Goal: Information Seeking & Learning: Learn about a topic

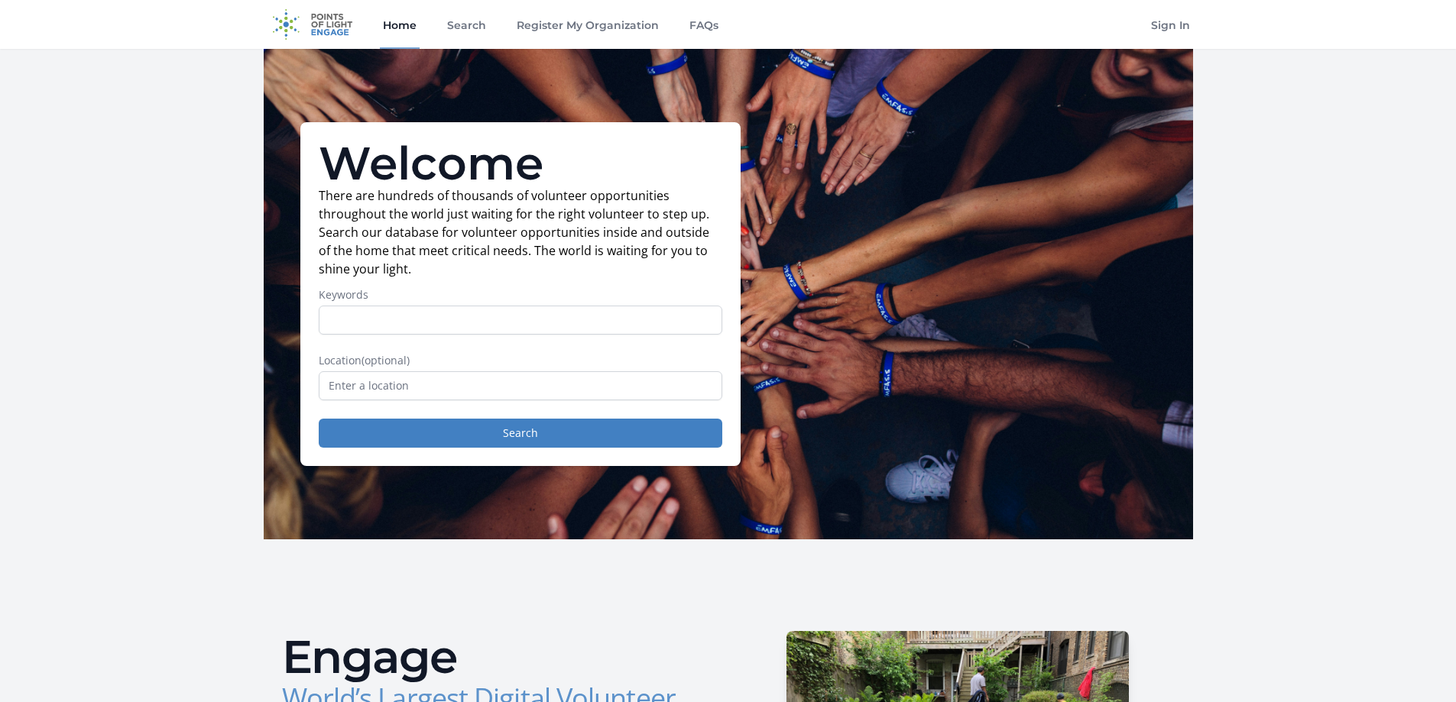
click at [397, 401] on form "Keywords Location (optional) Search" at bounding box center [521, 367] width 404 height 160
click at [397, 400] on form "Keywords Location (optional) Search" at bounding box center [521, 367] width 404 height 160
click at [407, 393] on input "text" at bounding box center [521, 385] width 404 height 29
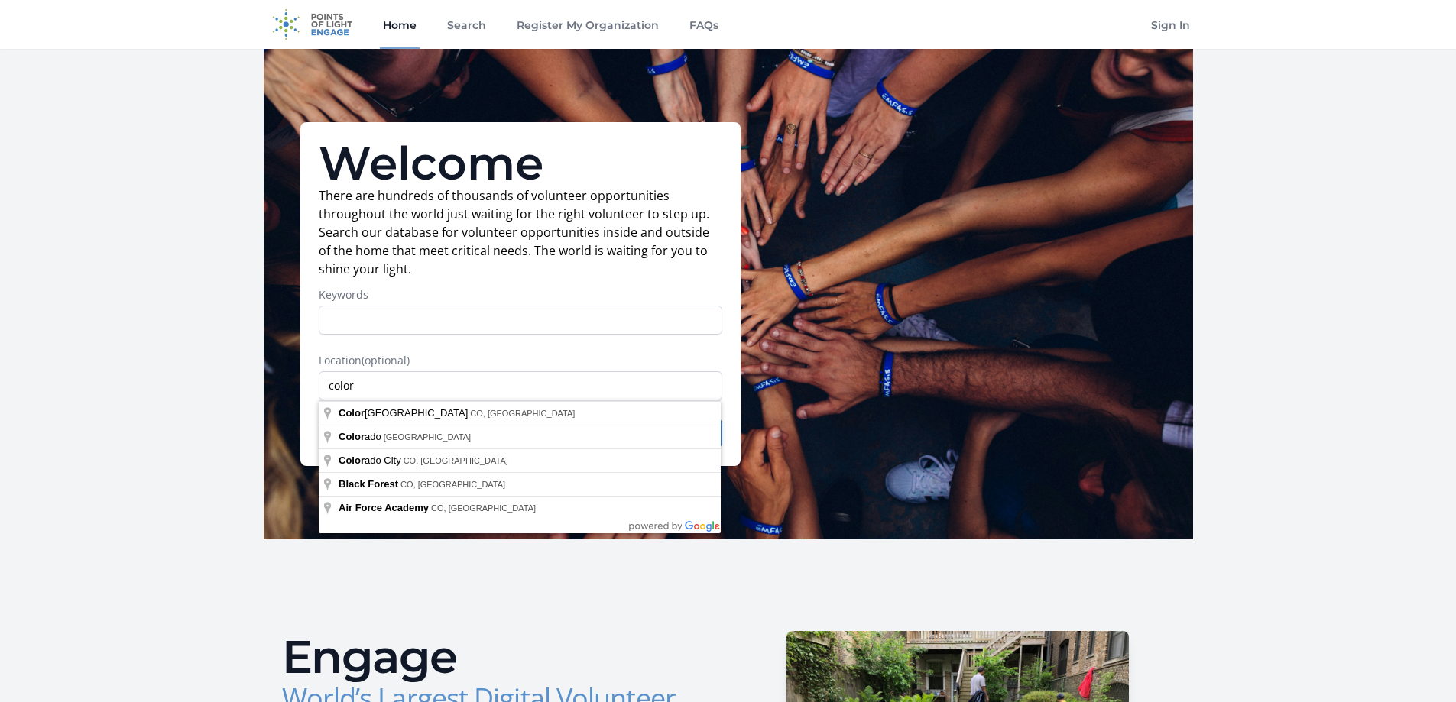
type input "[US_STATE][GEOGRAPHIC_DATA], [GEOGRAPHIC_DATA], [GEOGRAPHIC_DATA]"
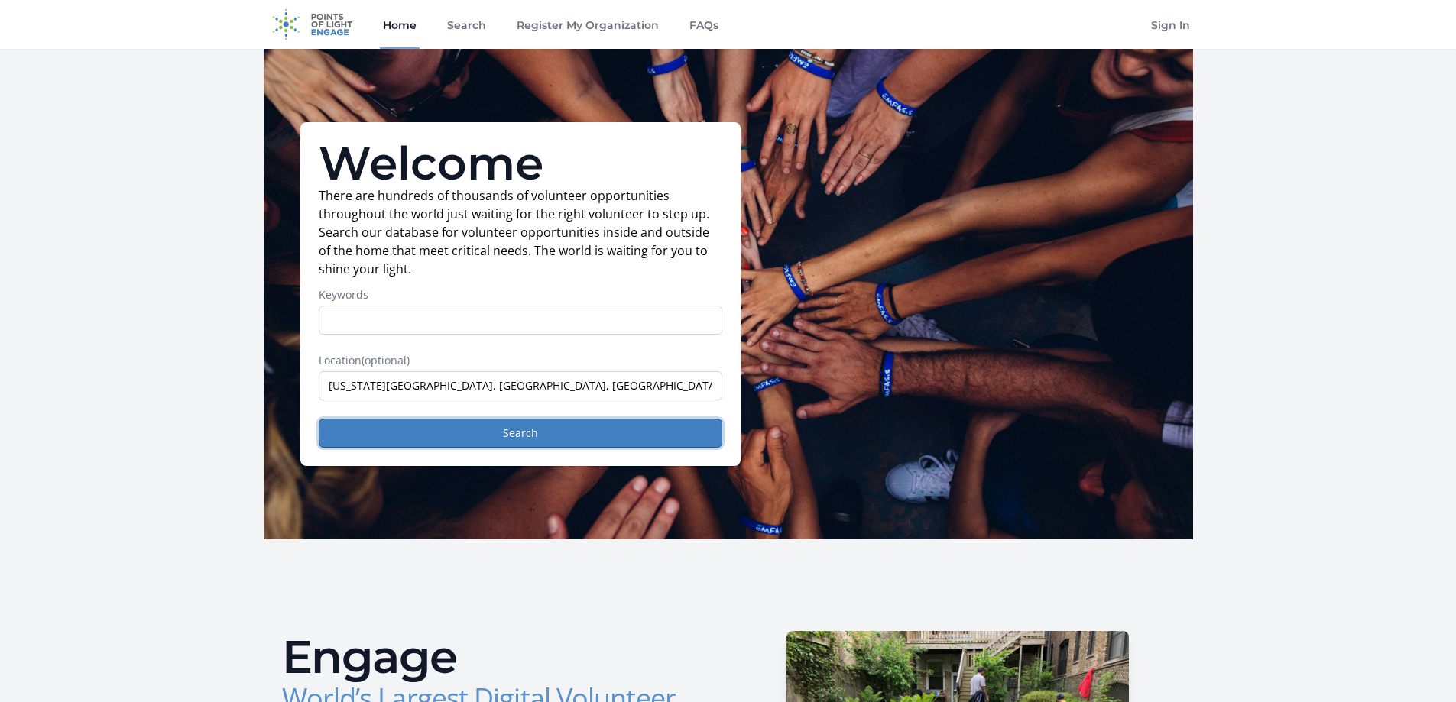
click at [457, 426] on button "Search" at bounding box center [521, 433] width 404 height 29
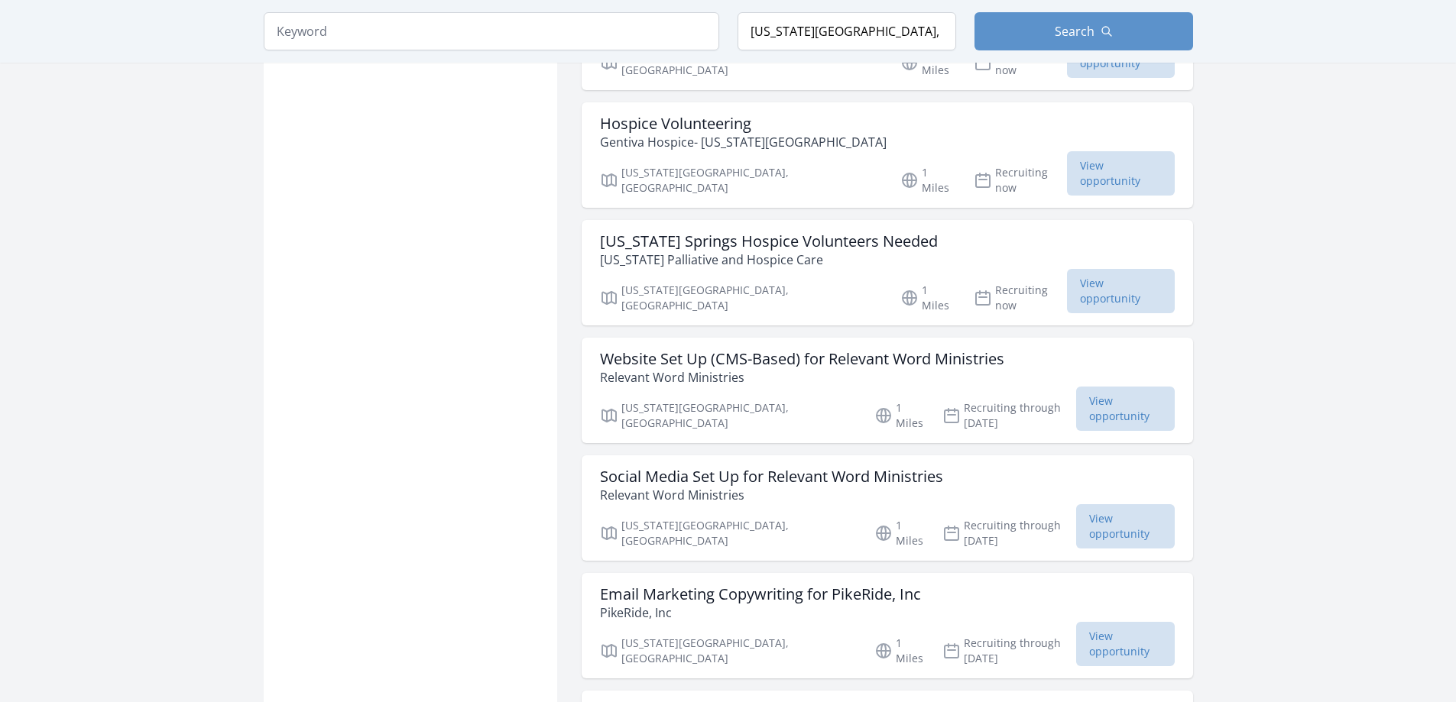
scroll to position [1223, 0]
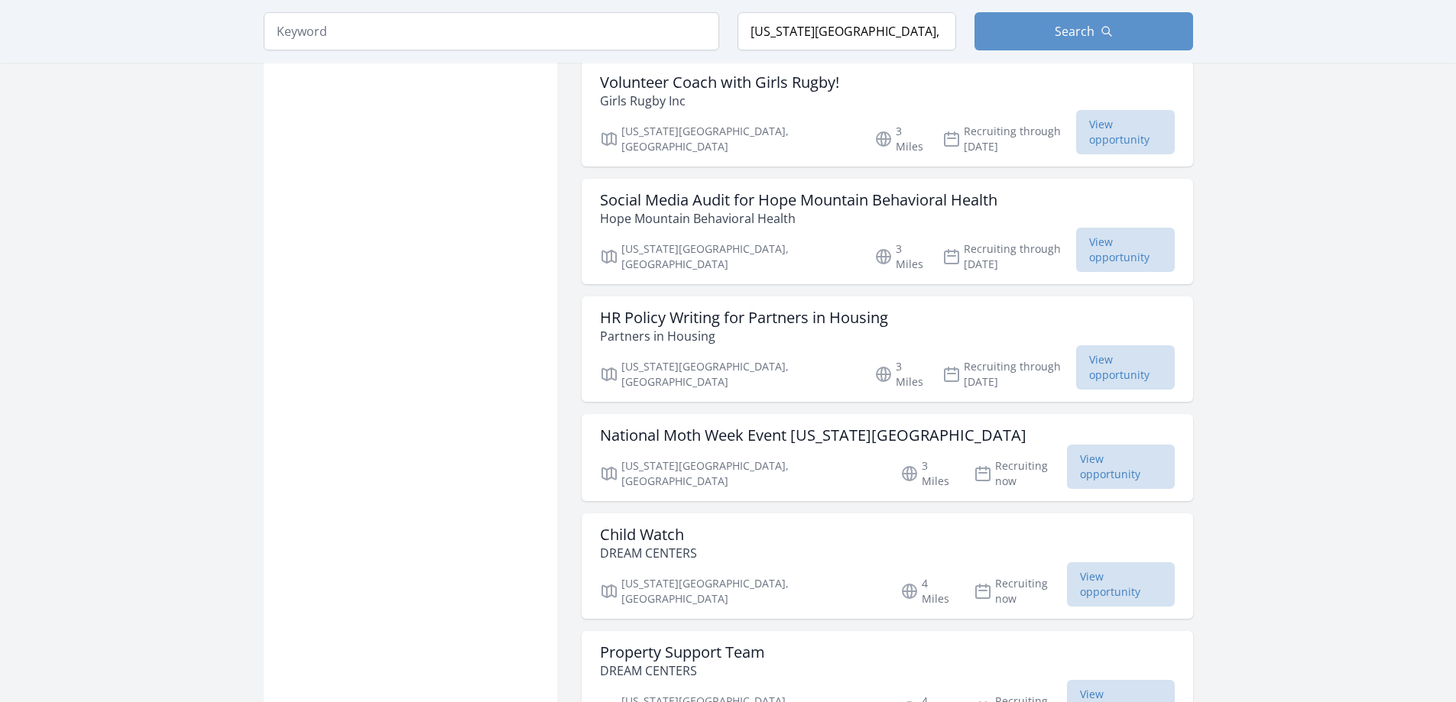
scroll to position [3745, 0]
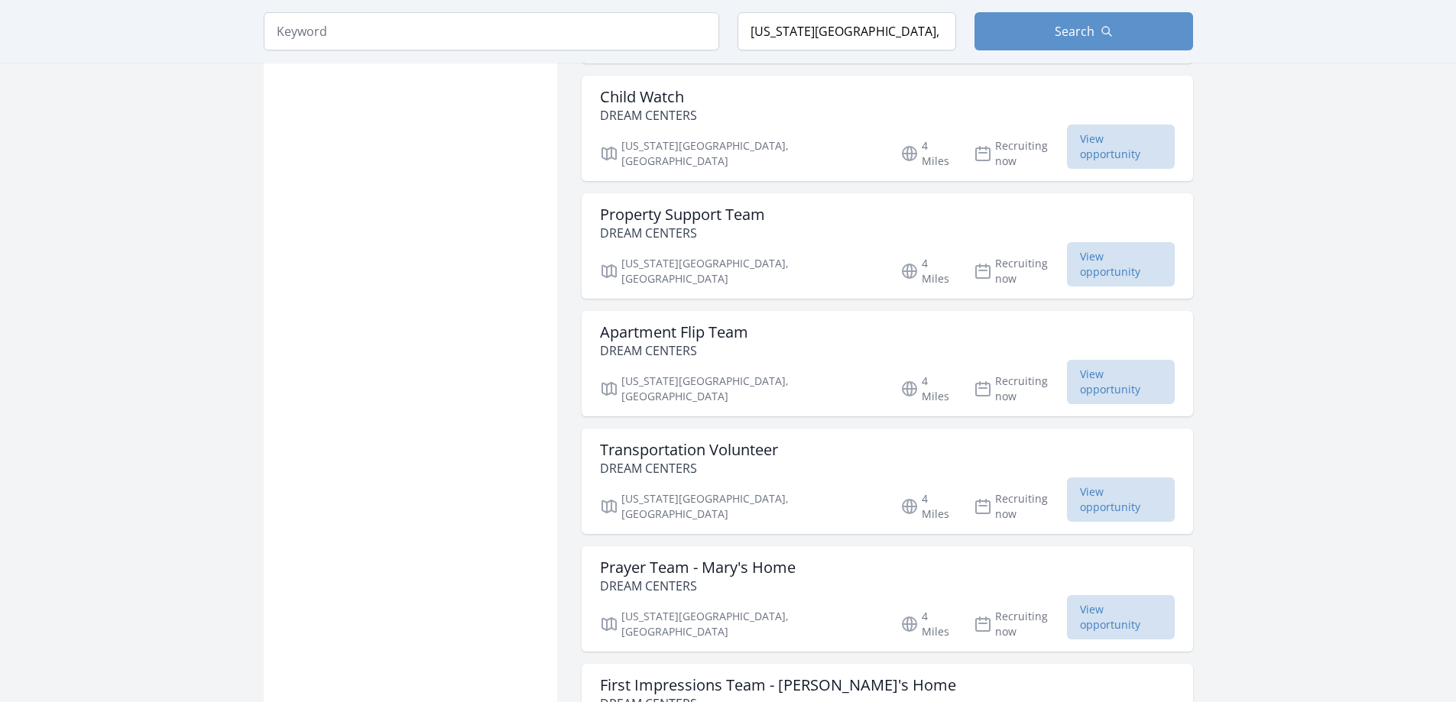
scroll to position [4203, 0]
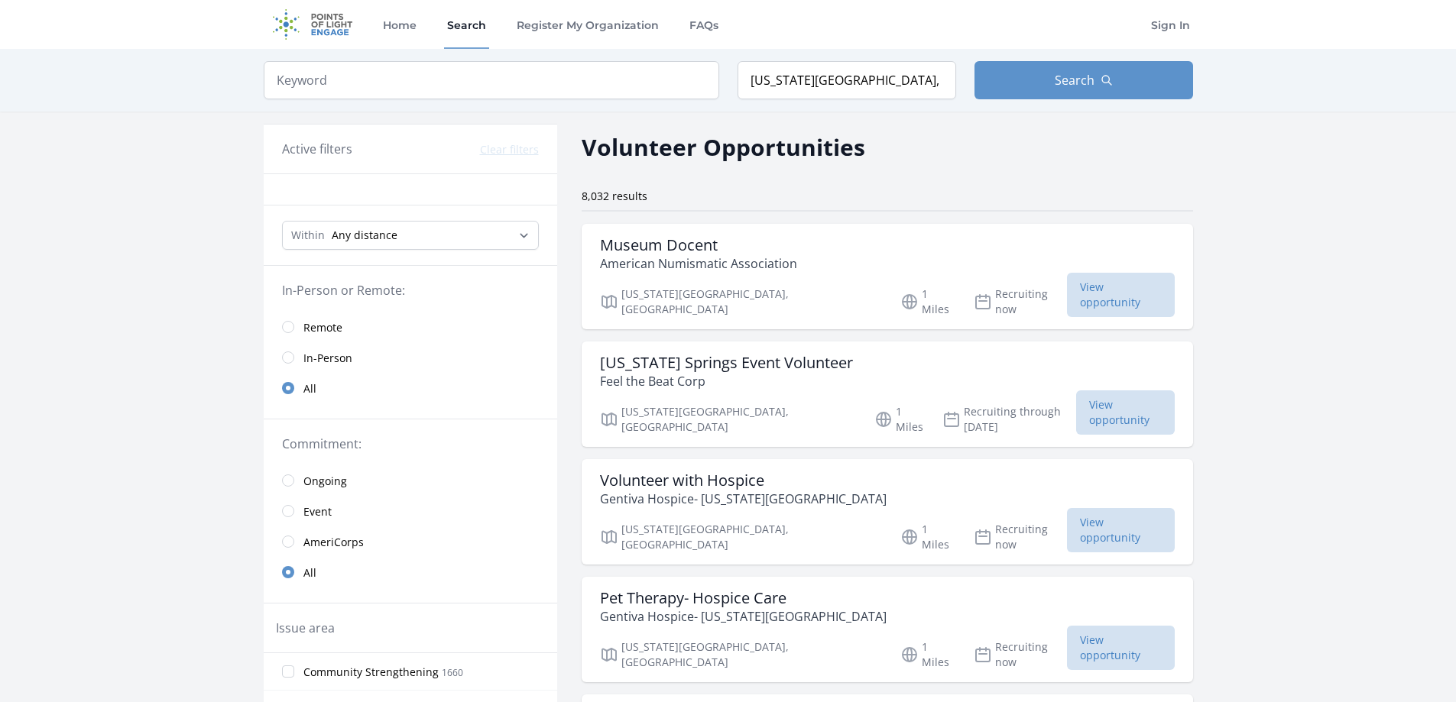
click at [767, 231] on div "Museum Docent American Numismatic Association Colorado Springs, CO 1 Miles Recr…" at bounding box center [887, 276] width 611 height 105
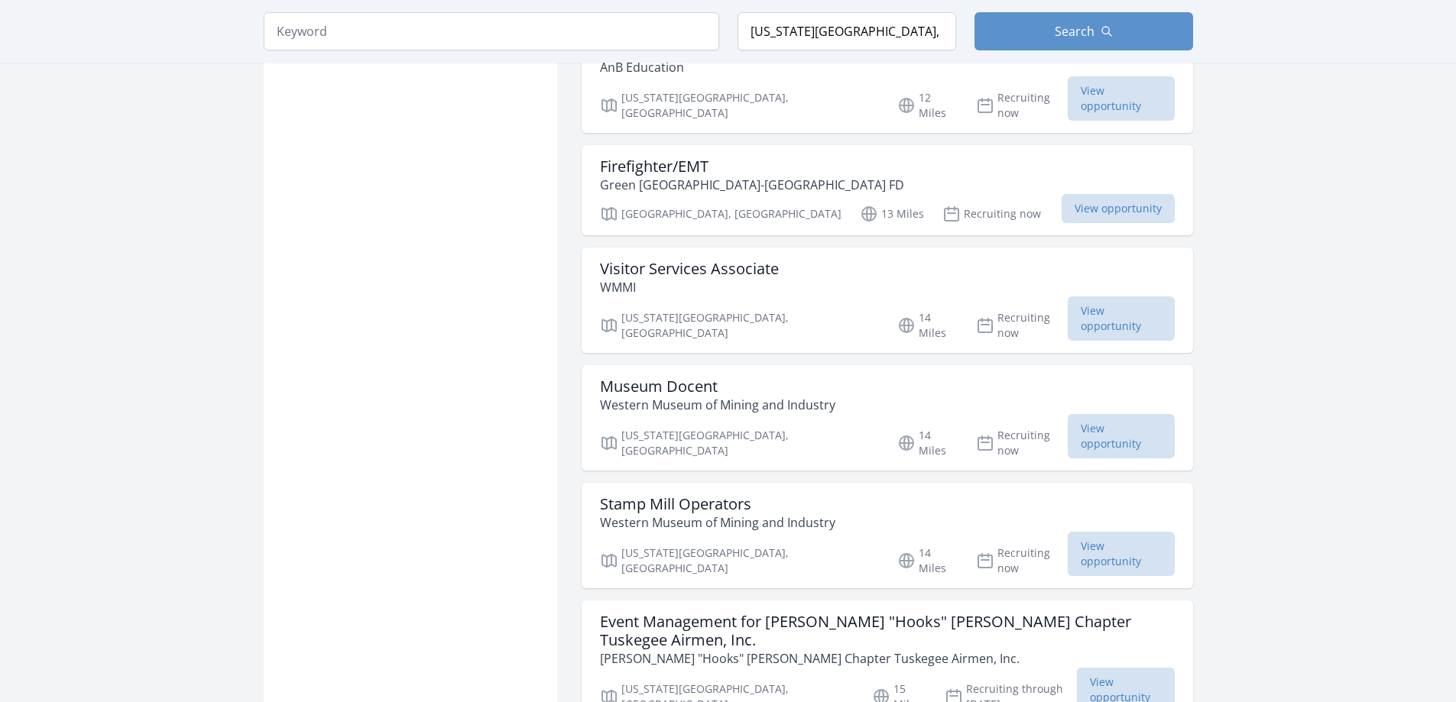
scroll to position [5885, 0]
